Goal: Task Accomplishment & Management: Complete application form

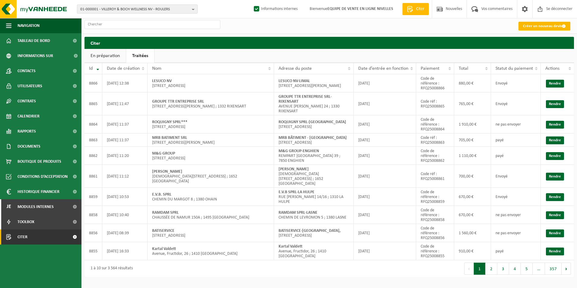
click at [532, 27] on font "Créer un nouveau devis" at bounding box center [542, 26] width 39 height 4
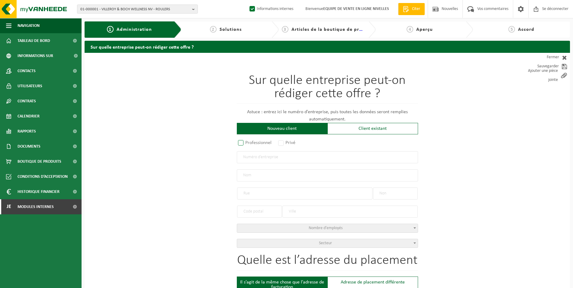
click at [253, 141] on label "Professionnel" at bounding box center [255, 143] width 37 height 8
click at [251, 141] on input "Professionnel" at bounding box center [249, 143] width 4 height 4
radio input "true"
click at [259, 156] on input "text" at bounding box center [327, 157] width 181 height 12
click at [244, 158] on input "text" at bounding box center [327, 157] width 181 height 12
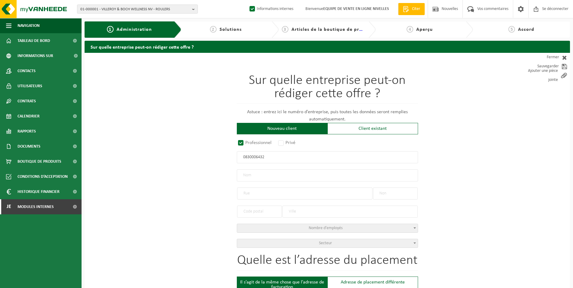
type input "0830006432"
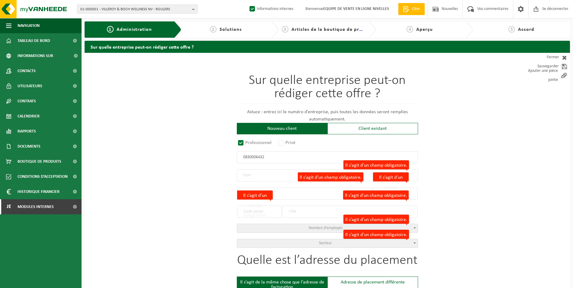
radio input "true"
type input "0830006432"
type input "EXALTO BENELUX SA"
type input "AVENUE LANDAS"
type input "23"
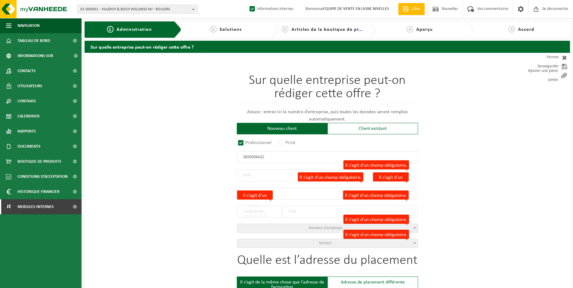
type input "1480"
type input "TUBIZE"
select select "D"
type input "EXALTO BENELUX SA"
type input "AVENUE LANDAS"
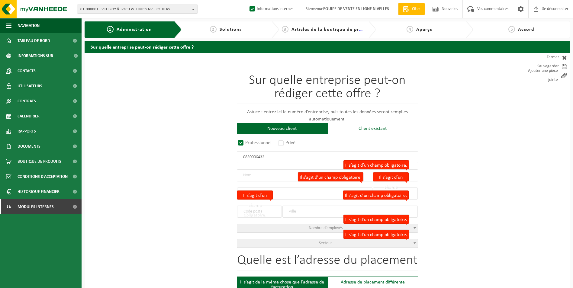
type input "23"
type input "1480"
type input "TUBIZE"
type input "2192582060"
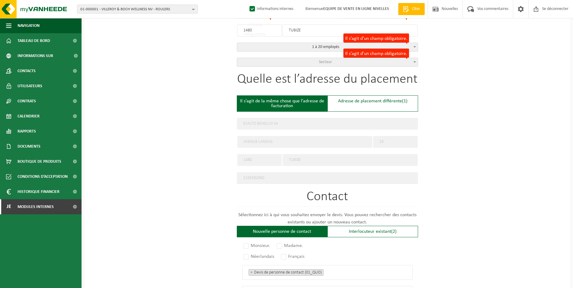
scroll to position [151, 0]
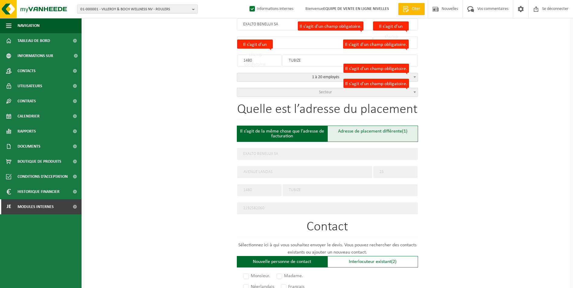
click at [347, 136] on div "Adresse de placement différente (1)" at bounding box center [372, 134] width 91 height 16
type input "Werf -"
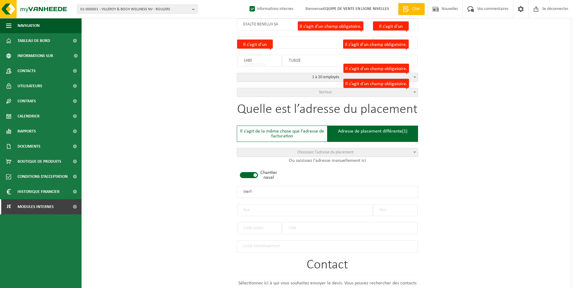
click at [252, 172] on span at bounding box center [249, 175] width 18 height 6
click at [276, 131] on div "Il s’agit de la même chose que l’adresse de facturation" at bounding box center [282, 134] width 91 height 16
type input "EXALTO BENELUX SA"
type input "AVENUE LANDAS"
type input "23"
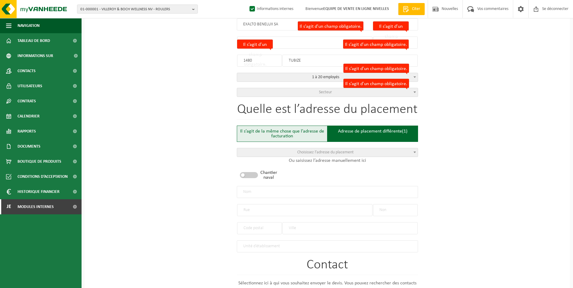
type input "1480"
type input "TUBIZE"
type input "2192582060"
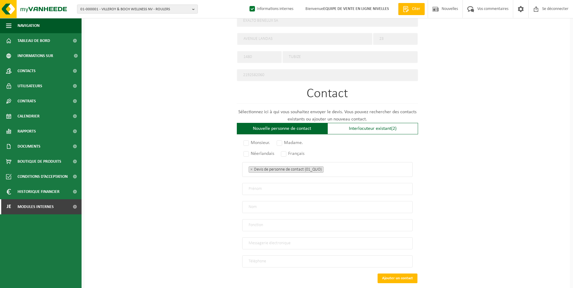
scroll to position [302, 0]
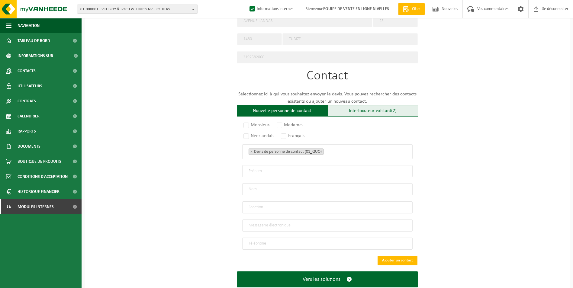
click at [357, 109] on font "Interlocuteur existant" at bounding box center [370, 110] width 42 height 5
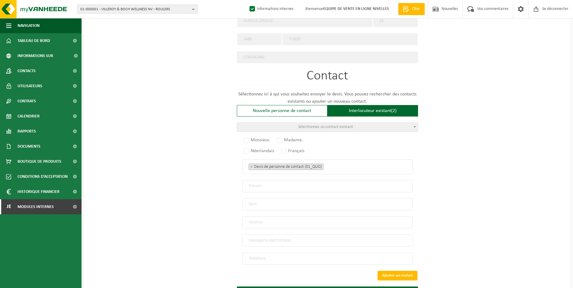
click at [326, 125] on span "Sélectionnez un contact existant" at bounding box center [325, 127] width 55 height 5
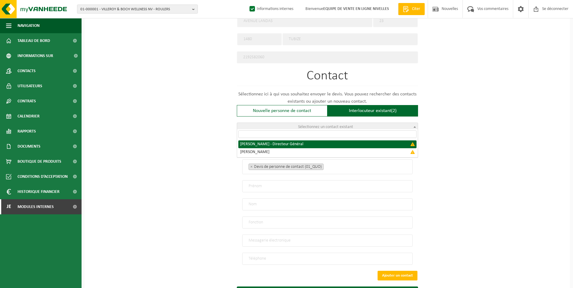
select select "{"code":"","firstname":"BERNARD","surname":"DOSIN","gender":"Unknown","position…"
type input "BERNARD"
type input "DOSIN"
type input "Managing Director"
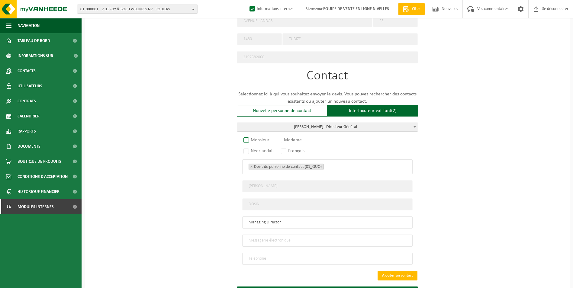
click at [250, 138] on label "Monsieur." at bounding box center [257, 140] width 30 height 8
radio input "true"
click at [282, 151] on div "Monsieur. Madame. Néerlandais Français Devis de personne de contact (01_QUO) Po…" at bounding box center [327, 201] width 181 height 127
click at [286, 147] on label "Français" at bounding box center [293, 151] width 27 height 8
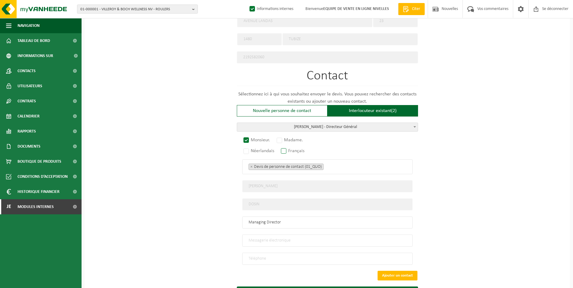
radio input "true"
click at [335, 163] on ul "× Devis de personne de contact (01_QUO)" at bounding box center [327, 167] width 158 height 8
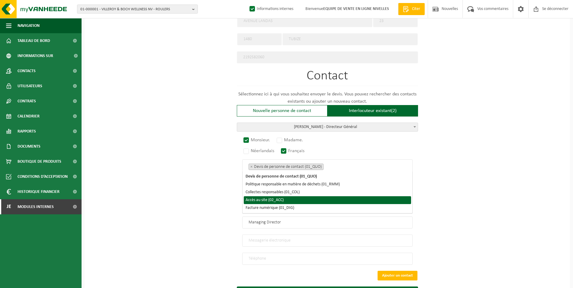
click at [286, 200] on li "Accès au site (02_ACC)" at bounding box center [327, 200] width 167 height 8
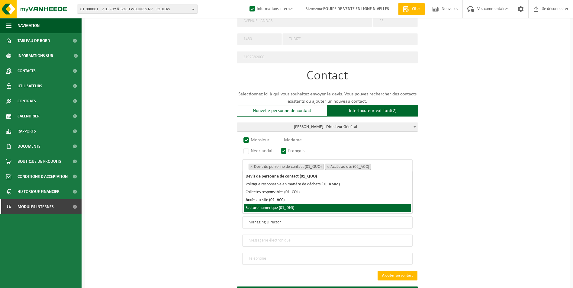
click at [285, 204] on li "Facture numérique (01_DIG)" at bounding box center [327, 208] width 167 height 8
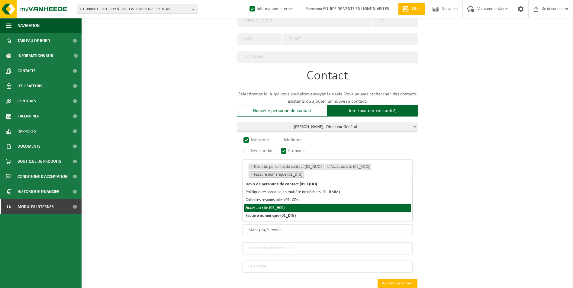
click at [174, 212] on div "Sur quelle entreprise peut-on rédiger cette offre ? Astuce : entrez ici le numé…" at bounding box center [327, 38] width 485 height 574
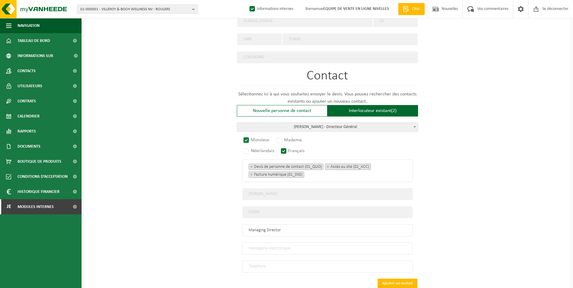
click at [262, 248] on input "email" at bounding box center [327, 248] width 170 height 12
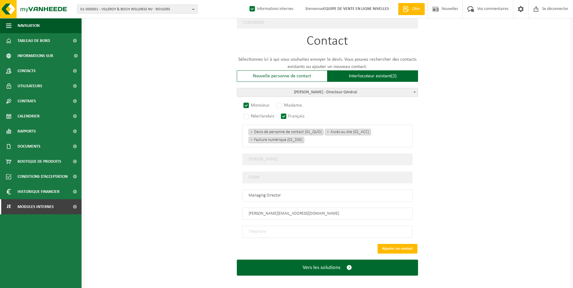
scroll to position [338, 0]
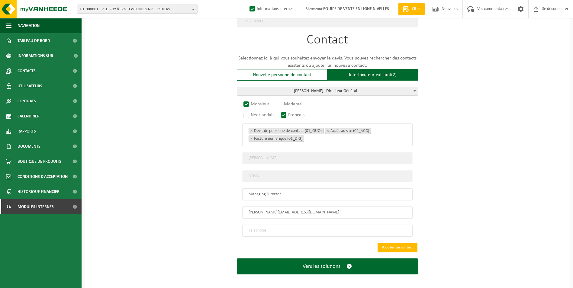
type input "BERNARD@EXALTO.BE"
click at [283, 228] on input "tel" at bounding box center [327, 231] width 170 height 12
click at [283, 228] on input "04" at bounding box center [327, 231] width 170 height 12
type input "+32 475 24 96 60"
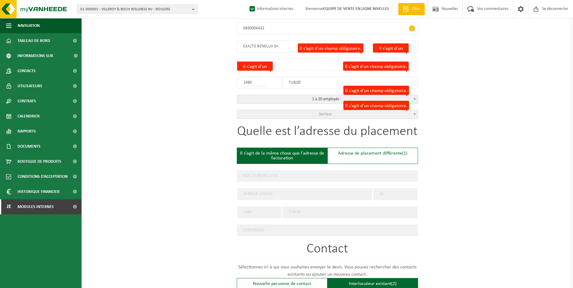
scroll to position [126, 0]
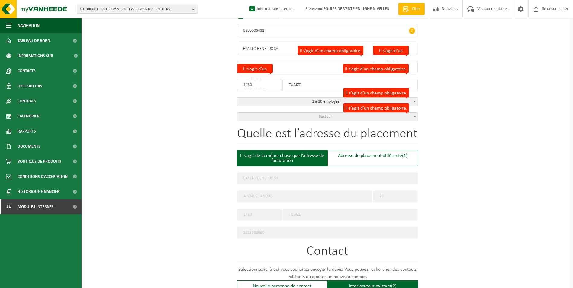
click at [319, 114] on span "Secteur" at bounding box center [325, 116] width 13 height 5
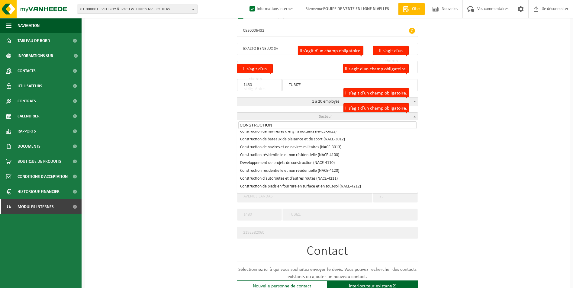
scroll to position [60, 0]
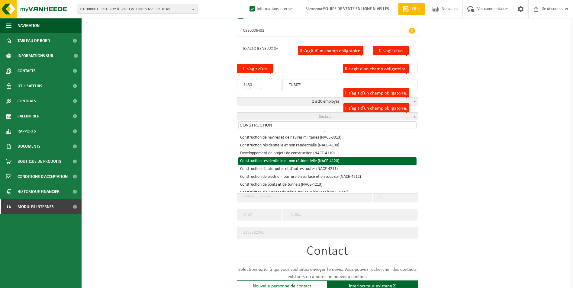
type input "CONSTRUCTION"
select select "NACE_4120"
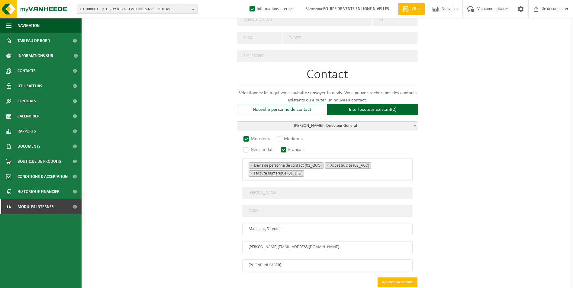
scroll to position [338, 0]
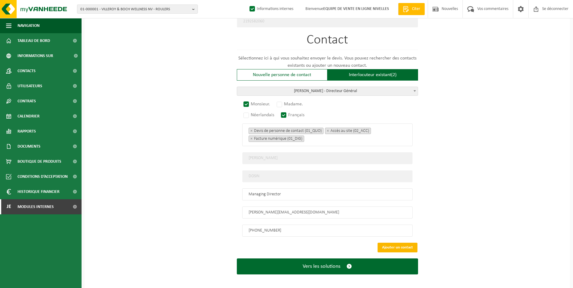
click at [404, 243] on button "Ajouter un contact" at bounding box center [397, 248] width 40 height 10
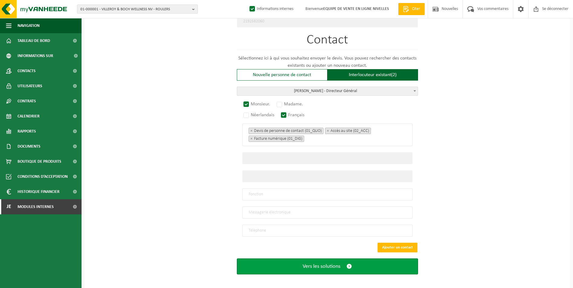
scroll to position [226, 0]
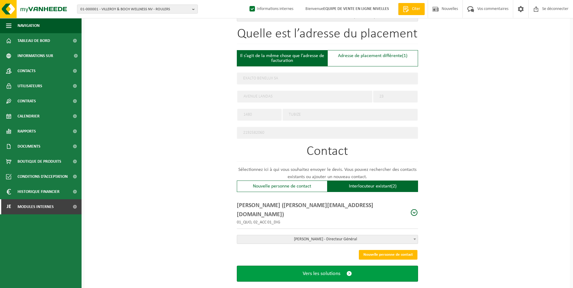
click at [324, 270] on span "Vers les solutions" at bounding box center [321, 273] width 38 height 6
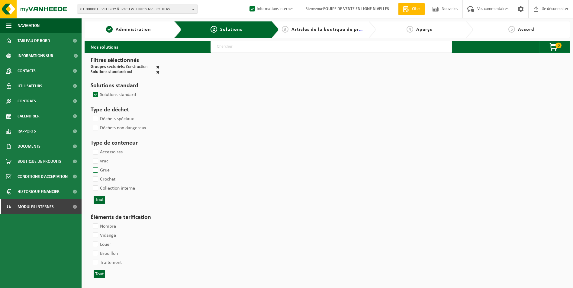
click at [99, 178] on label "Crochet" at bounding box center [103, 179] width 24 height 9
click at [91, 175] on input "Crochet" at bounding box center [90, 174] width 0 height 0
checkbox input "true"
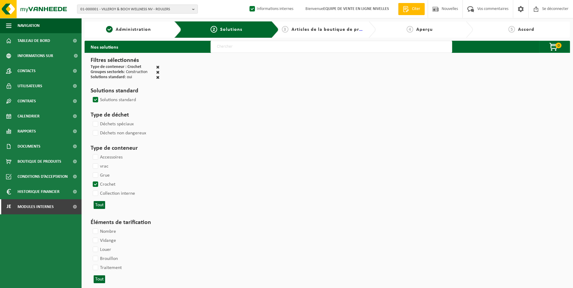
select select
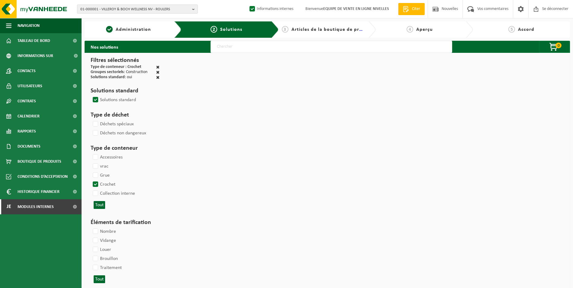
select select
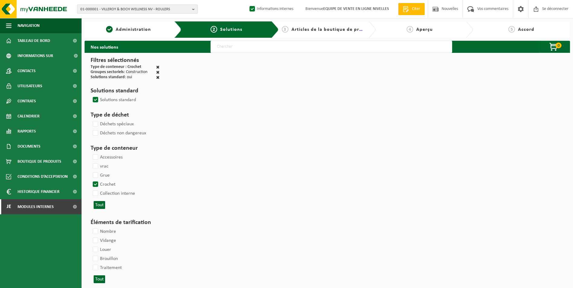
select select
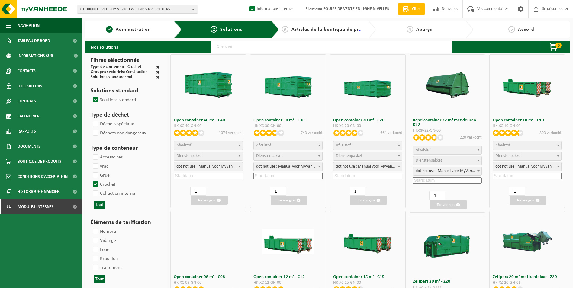
select select
select select "25"
select select
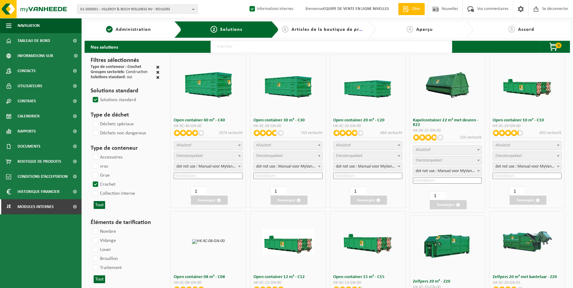
select select
select select "197"
select select
select select "8"
select select
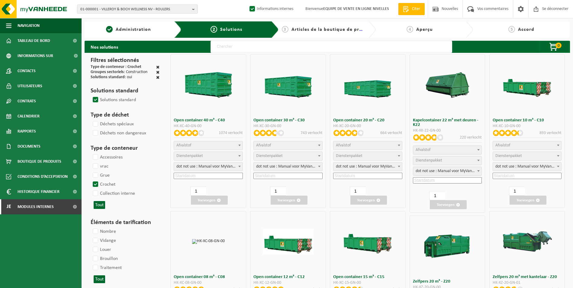
select select "7"
select select
select select "7"
select select
select select "25"
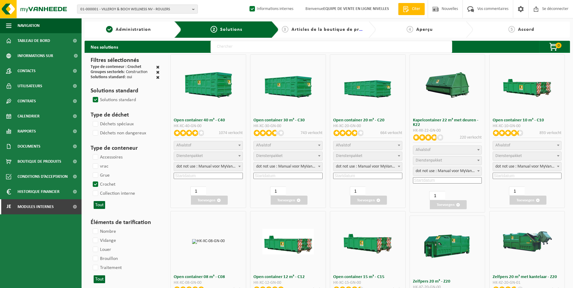
select select "25"
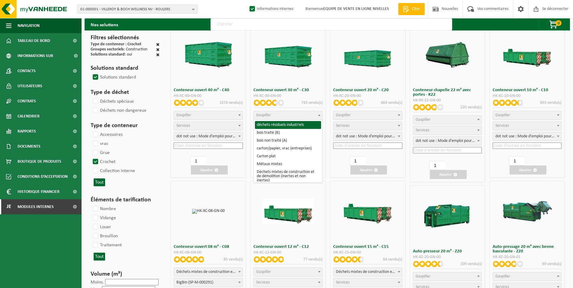
click at [307, 115] on span "Gaspiller" at bounding box center [288, 115] width 69 height 8
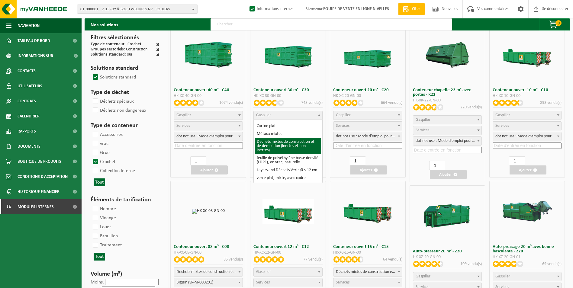
select select "31"
select select
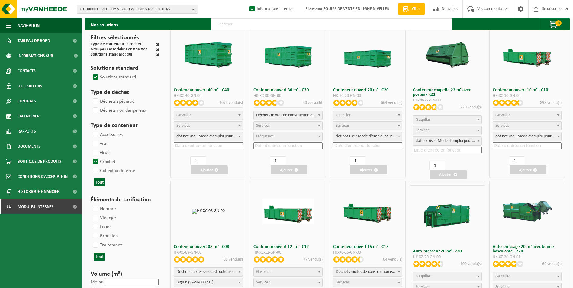
select select
select select "197"
select select "25"
click at [269, 147] on input at bounding box center [287, 145] width 69 height 6
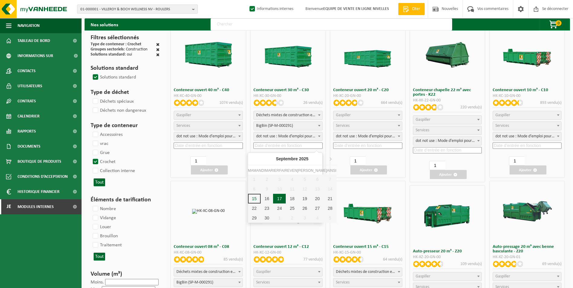
click at [273, 198] on div "17" at bounding box center [279, 199] width 13 height 10
type input "2025-09-17"
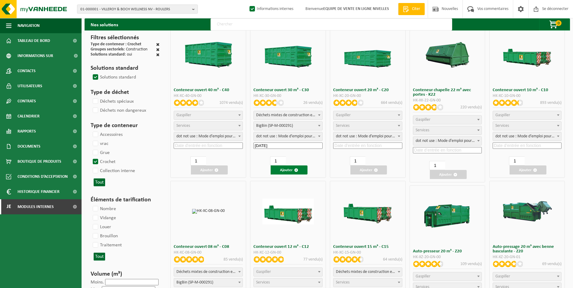
click at [285, 169] on font "Ajouter" at bounding box center [286, 170] width 13 height 4
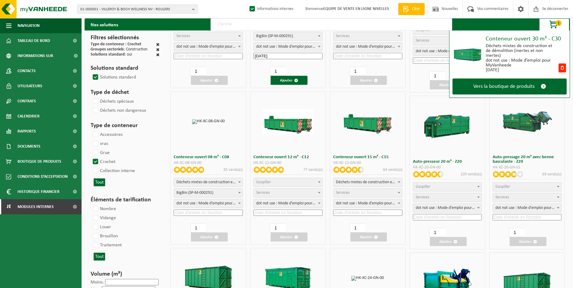
scroll to position [121, 0]
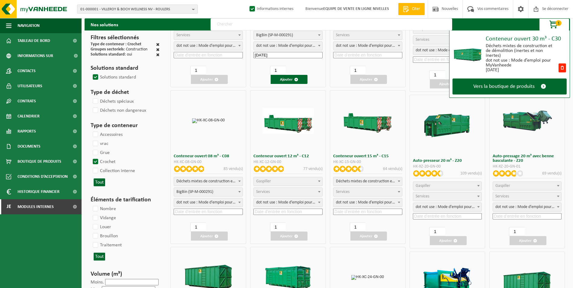
click at [378, 183] on span "Déchets mixtes de construction et de démolition (inertes et non inertes)" at bounding box center [367, 181] width 69 height 8
select select
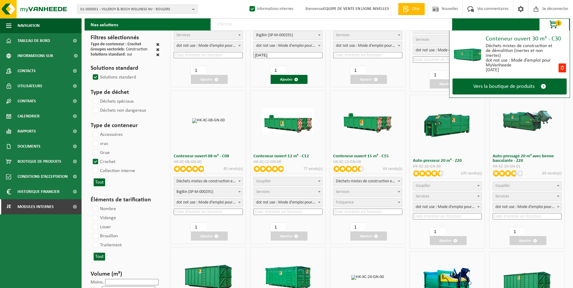
click at [357, 192] on span "Services" at bounding box center [367, 192] width 69 height 8
select select "197"
select select "25"
click at [347, 210] on input at bounding box center [367, 212] width 69 height 6
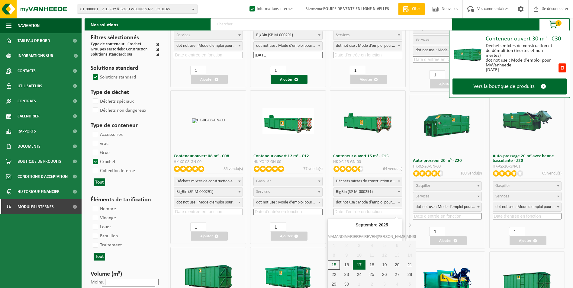
click at [353, 266] on div "17" at bounding box center [359, 265] width 13 height 10
type input "2025-09-17"
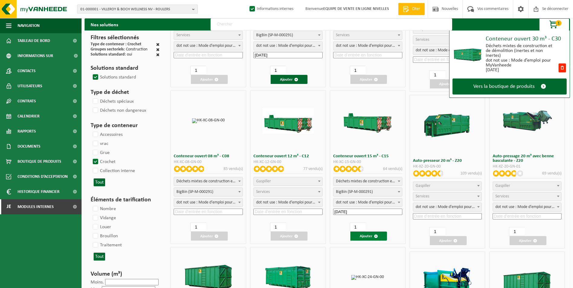
click at [375, 235] on span "button" at bounding box center [376, 236] width 4 height 4
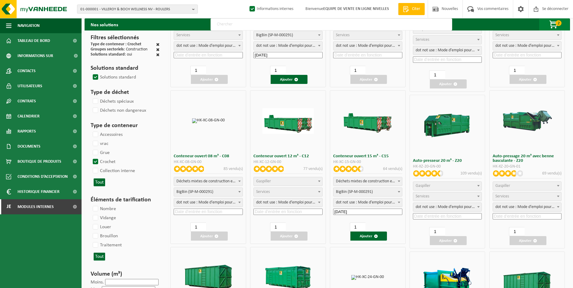
click at [560, 25] on span "2" at bounding box center [558, 23] width 6 height 6
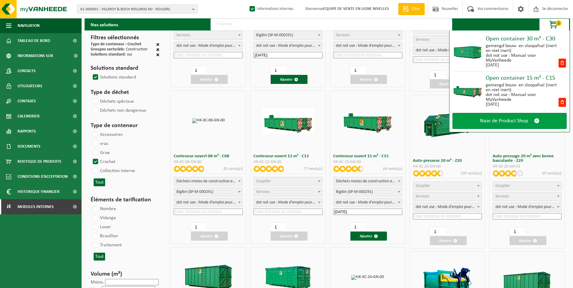
click at [511, 126] on link "Naar de Product Shop" at bounding box center [509, 121] width 114 height 16
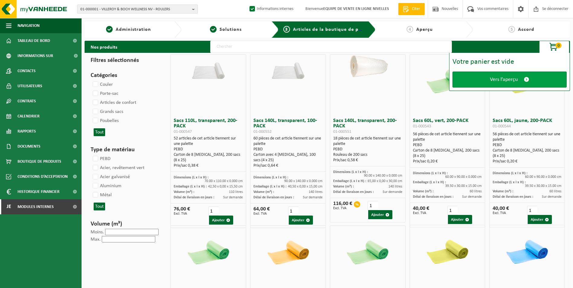
click at [499, 80] on span "Vers l’aperçu" at bounding box center [504, 79] width 28 height 6
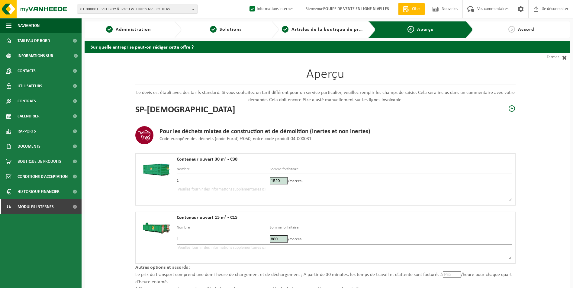
click at [201, 198] on textarea at bounding box center [344, 193] width 335 height 15
type textarea "p"
drag, startPoint x: 177, startPoint y: 189, endPoint x: 356, endPoint y: 194, distance: 179.4
click at [356, 194] on textarea "Placement 30m3 tt venant le 17/09. Entre 09h et 18h. Placer le container devant…" at bounding box center [344, 193] width 335 height 15
type textarea "Placement 30m3 tt venant le 17/09. Entre 09h et 18h. Placer le container devant…"
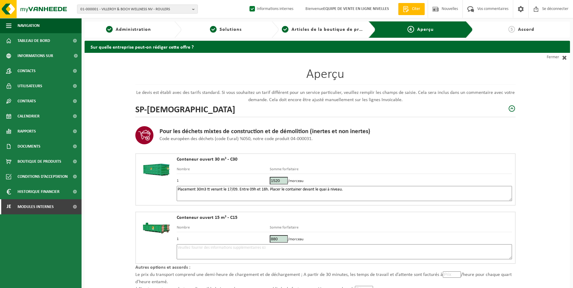
click at [197, 251] on textarea at bounding box center [344, 251] width 335 height 15
paste textarea "Placement 30m3 tt venant le 17/09. Entre 09h et 18h. Placer le container devant…"
click at [200, 247] on textarea "Placement 30m3 tt venant le 17/09. Entre 09h et 18h. Placer le container devant…" at bounding box center [344, 251] width 335 height 15
click at [223, 248] on textarea "Placement 15m3 tt venant le 17/09. Entre 09h et 18h. Placer le container devant…" at bounding box center [344, 251] width 335 height 15
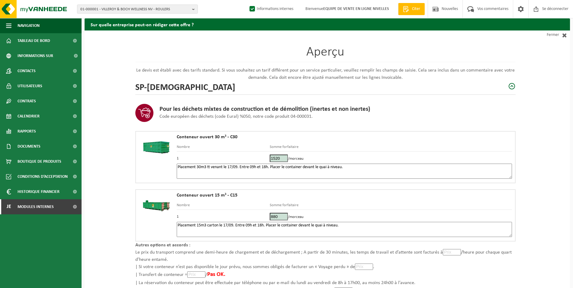
scroll to position [72, 0]
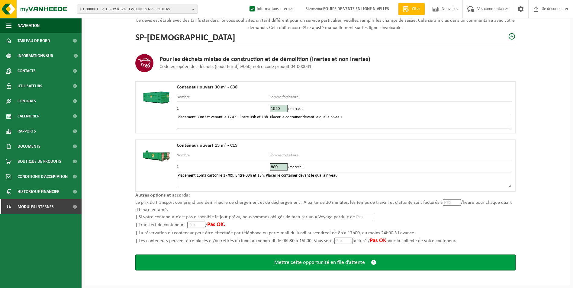
type textarea "Placement 15m3 carton le 17/09. Entre 09h et 18h. Placer le container devant le…"
click at [325, 264] on span "Mettre cette opportunité en file d’attente" at bounding box center [319, 262] width 91 height 6
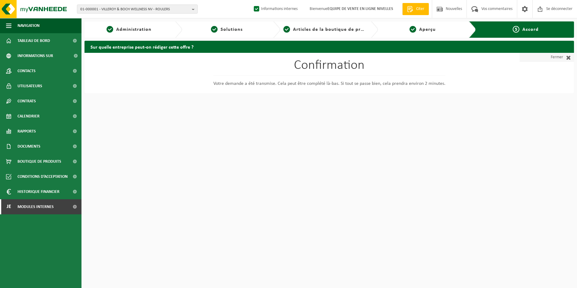
click at [556, 59] on font "Fermer" at bounding box center [557, 57] width 12 height 9
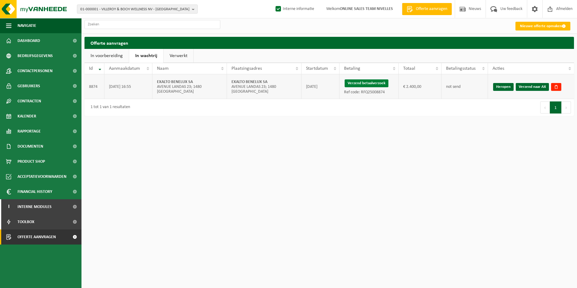
click at [373, 84] on button "Verzend betaalverzoek" at bounding box center [367, 83] width 44 height 8
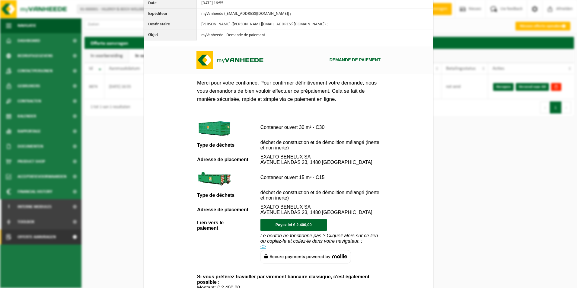
scroll to position [30, 0]
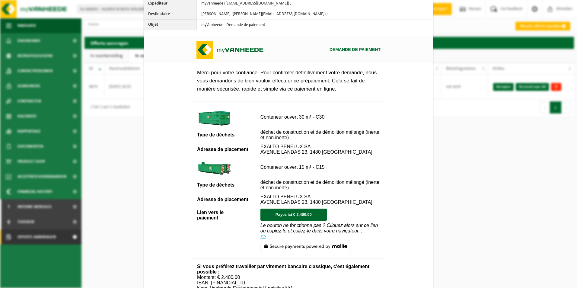
click at [516, 168] on div "Aperçu de mail Fermer Date [DATE] 16:55 Expéditeur myVanheede ([EMAIL_ADDRESS][…" at bounding box center [288, 144] width 577 height 288
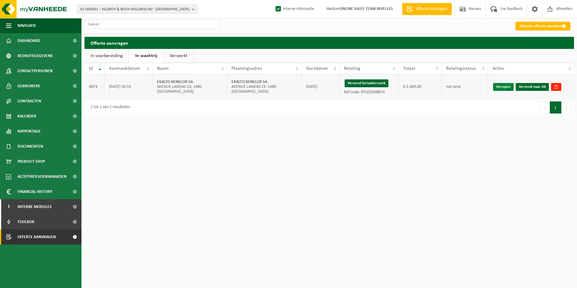
click at [499, 86] on link "Heropen" at bounding box center [503, 87] width 21 height 8
click at [496, 89] on link "Heropen" at bounding box center [503, 87] width 21 height 8
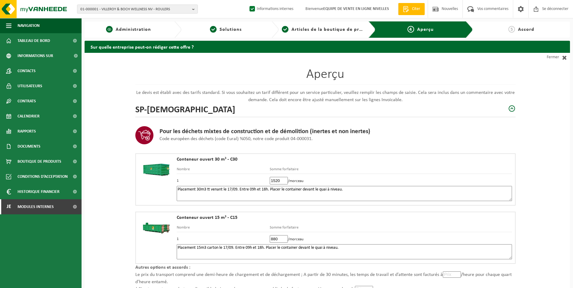
click at [122, 27] on span "Administration" at bounding box center [133, 29] width 35 height 5
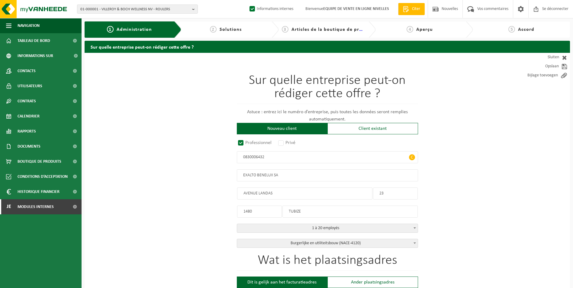
radio input "true"
type input "0830006432"
type input "EXALTO BENELUX SA"
type input "AVENUE LANDAS"
type input "23"
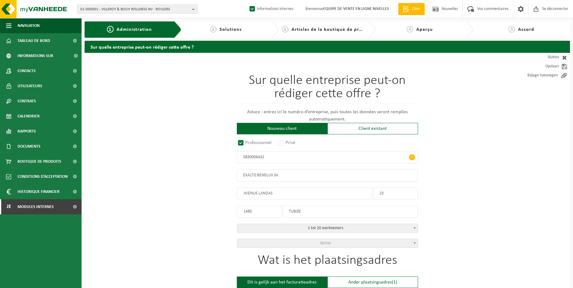
type input "1480"
type input "TUBIZE"
select select "D"
select select
click at [410, 32] on span "4" at bounding box center [409, 29] width 7 height 7
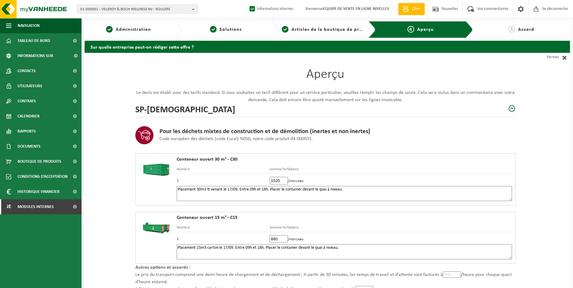
click at [278, 238] on input "880" at bounding box center [279, 239] width 18 height 8
type input "8"
type input "187"
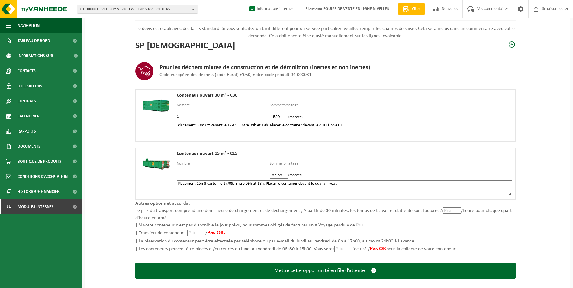
scroll to position [72, 0]
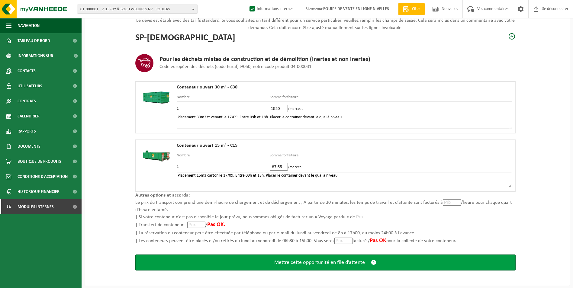
type input "187.55"
click at [316, 261] on span "Mettre cette opportunité en file d’attente" at bounding box center [319, 262] width 91 height 6
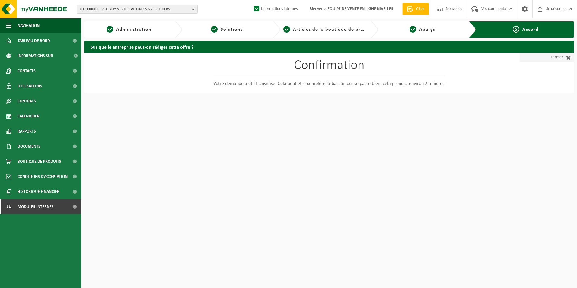
click at [555, 59] on font "Fermer" at bounding box center [557, 57] width 12 height 9
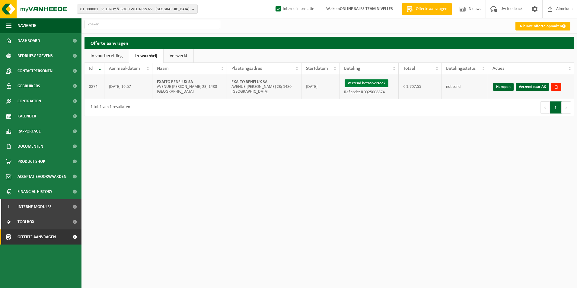
click at [357, 85] on button "Verzend betaalverzoek" at bounding box center [367, 83] width 44 height 8
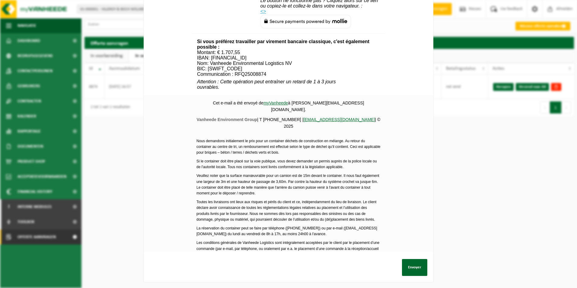
scroll to position [270, 0]
click at [413, 264] on button "Envoyer" at bounding box center [414, 267] width 25 height 17
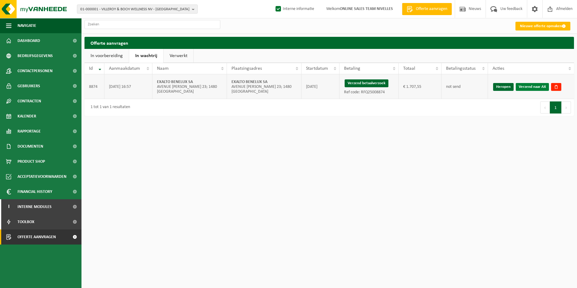
click at [531, 88] on link "Verzend naar AX" at bounding box center [532, 87] width 33 height 8
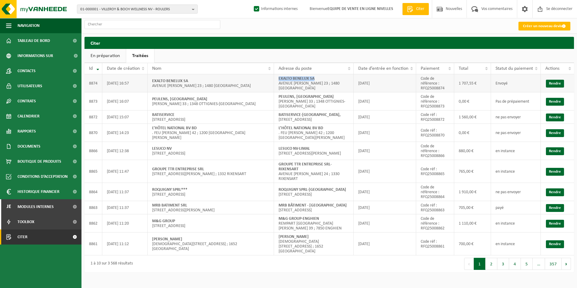
drag, startPoint x: 276, startPoint y: 81, endPoint x: 330, endPoint y: 82, distance: 53.7
click at [330, 82] on td "EXALTO BENELUX SA AVENUE [PERSON_NAME] 23 ; 1480 [GEOGRAPHIC_DATA]" at bounding box center [314, 83] width 80 height 18
copy strong "EXALTO BENELUX SA"
